Goal: Check status: Check status

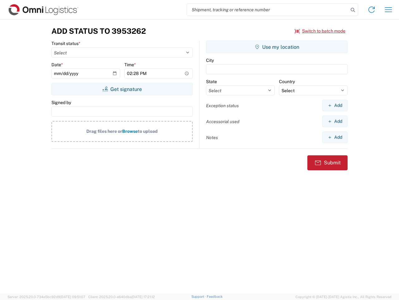
click at [268, 10] on input "search" at bounding box center [268, 10] width 162 height 12
click at [353, 10] on icon at bounding box center [353, 10] width 9 height 9
click at [372, 10] on icon at bounding box center [372, 10] width 10 height 10
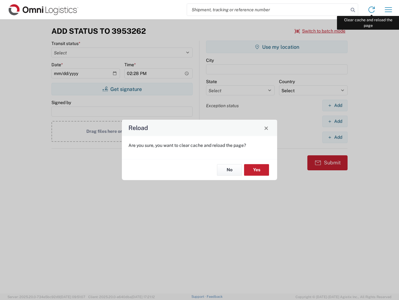
click at [389, 10] on div "Reload Are you sure, you want to clear cache and reload the page? No Yes" at bounding box center [199, 150] width 399 height 300
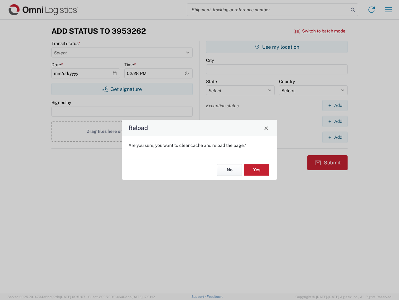
click at [321, 31] on div "Reload Are you sure, you want to clear cache and reload the page? No Yes" at bounding box center [199, 150] width 399 height 300
click at [122, 89] on div "Reload Are you sure, you want to clear cache and reload the page? No Yes" at bounding box center [199, 150] width 399 height 300
click at [277, 47] on div "Reload Are you sure, you want to clear cache and reload the page? No Yes" at bounding box center [199, 150] width 399 height 300
click at [335, 105] on div "Reload Are you sure, you want to clear cache and reload the page? No Yes" at bounding box center [199, 150] width 399 height 300
click at [335, 121] on div "Reload Are you sure, you want to clear cache and reload the page? No Yes" at bounding box center [199, 150] width 399 height 300
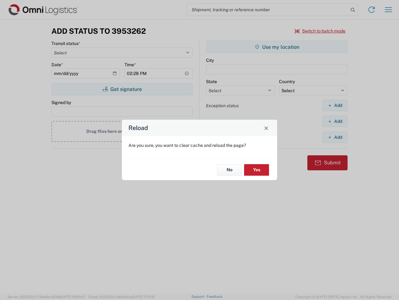
click at [335, 137] on div "Reload Are you sure, you want to clear cache and reload the page? No Yes" at bounding box center [199, 150] width 399 height 300
